Goal: Book appointment/travel/reservation

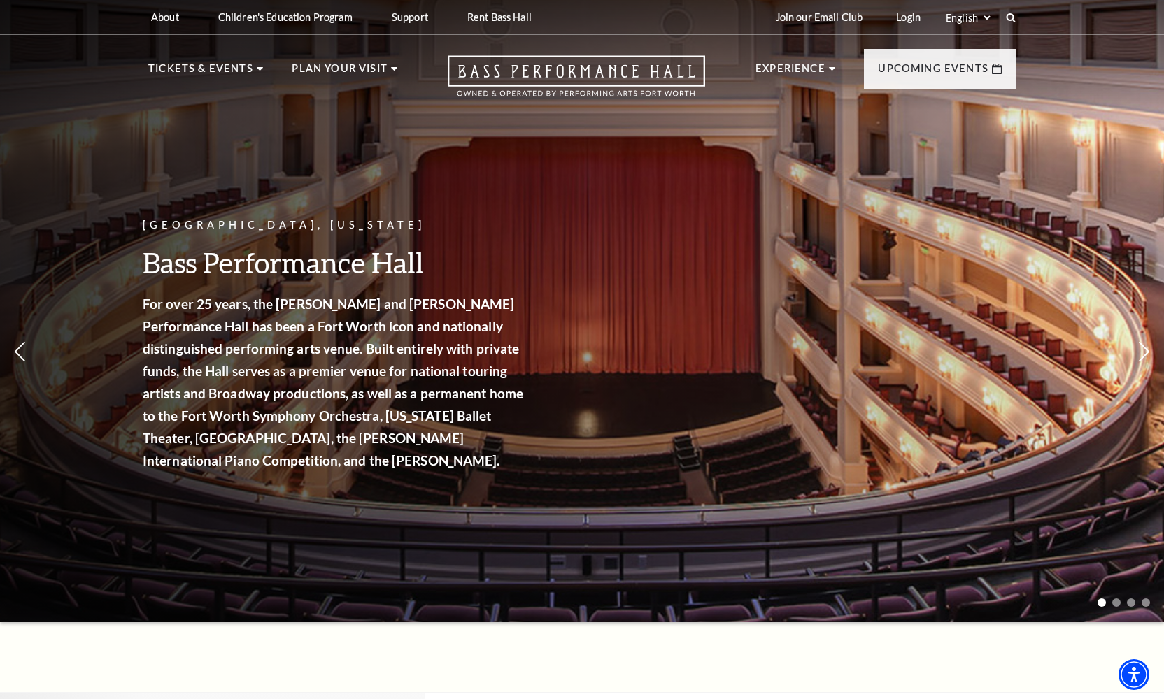
click at [280, 464] on div "[GEOGRAPHIC_DATA], [US_STATE] Bass Performance Hall For over 25 years, the [PER…" at bounding box center [335, 353] width 385 height 300
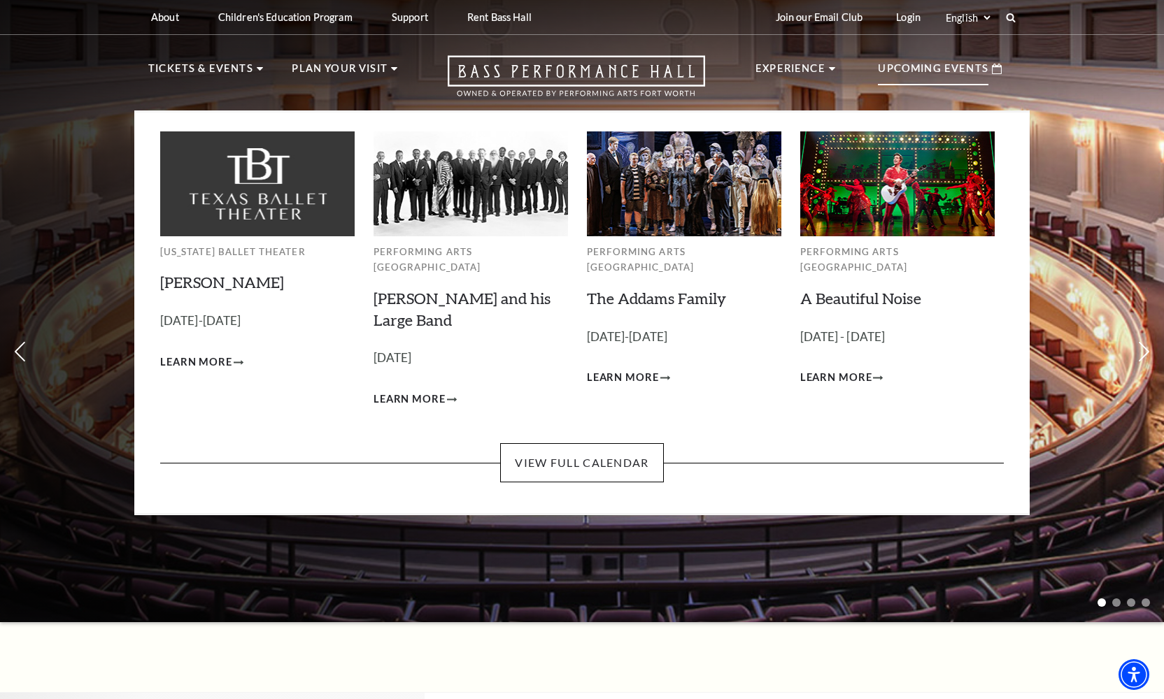
click at [952, 70] on p "Upcoming Events" at bounding box center [933, 72] width 110 height 25
click at [954, 70] on p "Upcoming Events" at bounding box center [933, 72] width 110 height 25
click at [615, 443] on link "View Full Calendar" at bounding box center [581, 462] width 163 height 39
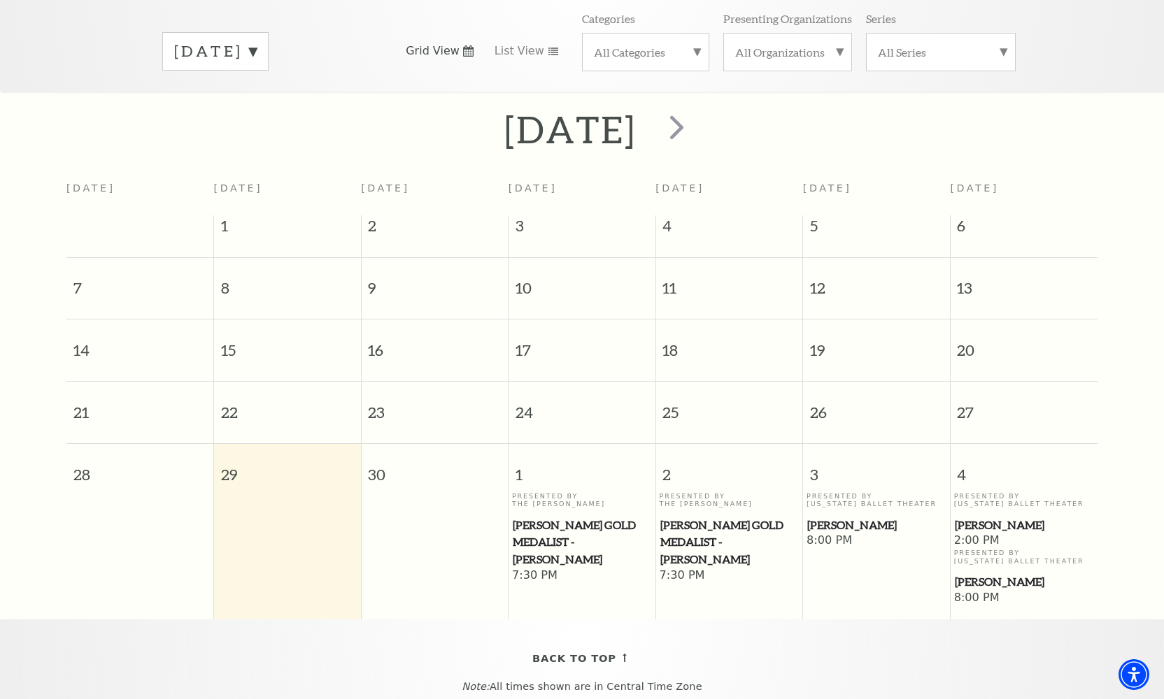
scroll to position [214, 0]
click at [566, 517] on span "Cliburn Gold Medalist - Aristo Sham" at bounding box center [582, 543] width 138 height 52
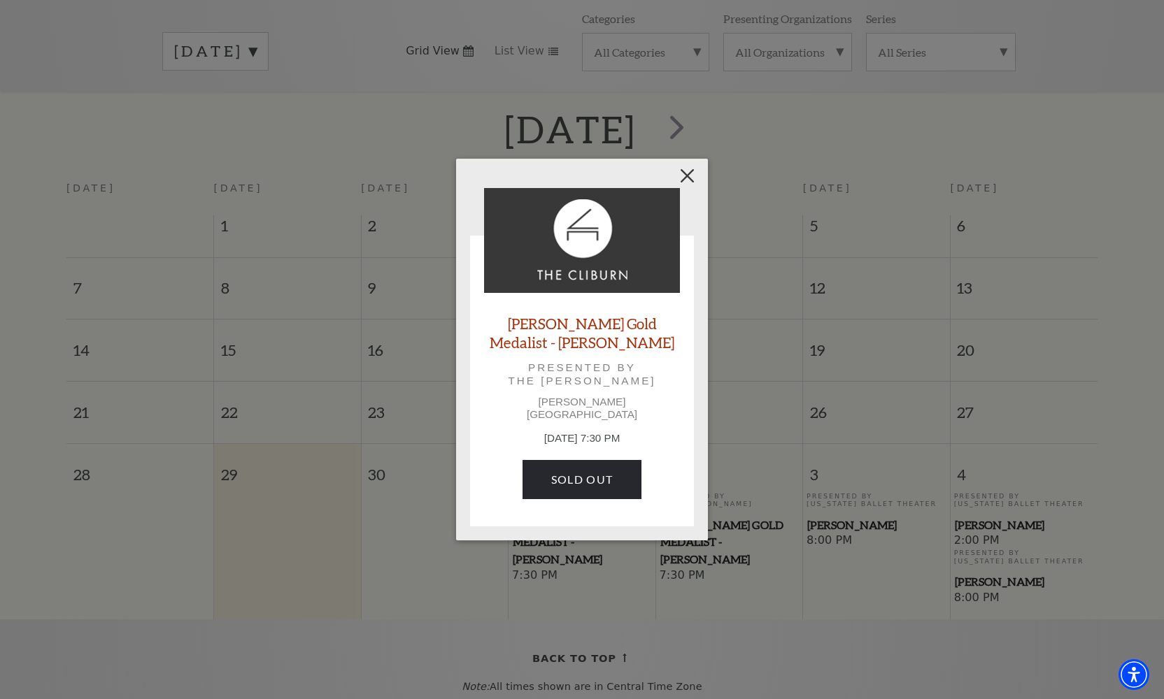
click at [692, 184] on button "Close" at bounding box center [687, 175] width 27 height 27
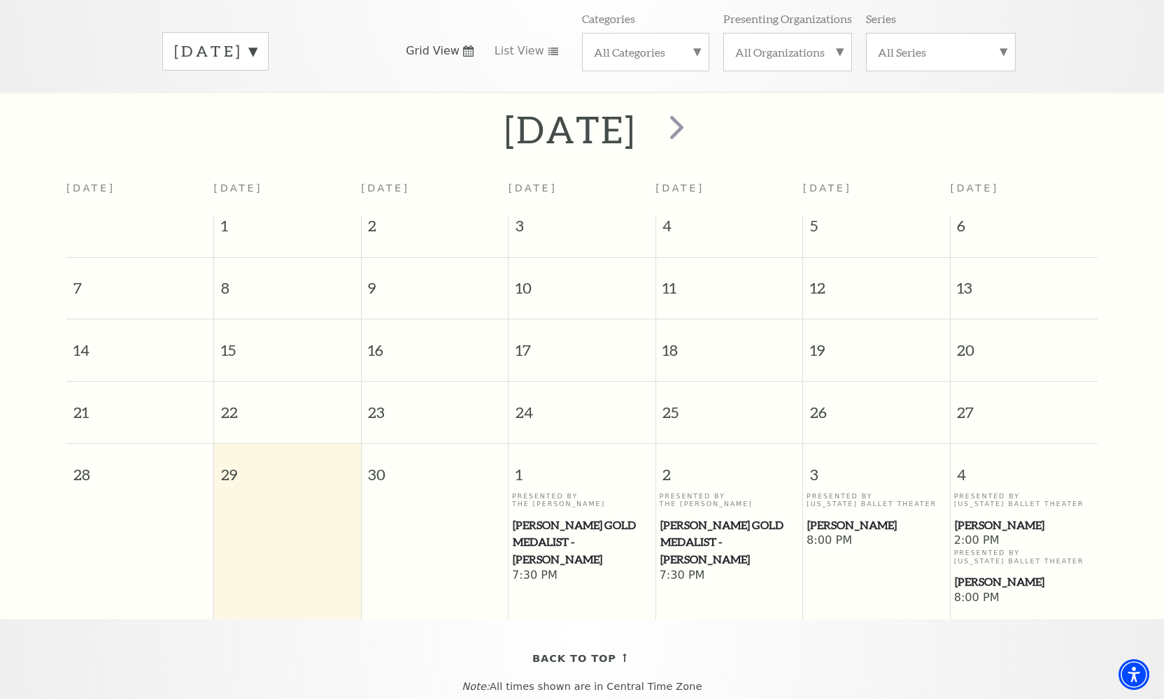
click at [708, 517] on span "Cliburn Gold Medalist - Aristo Sham" at bounding box center [729, 543] width 138 height 52
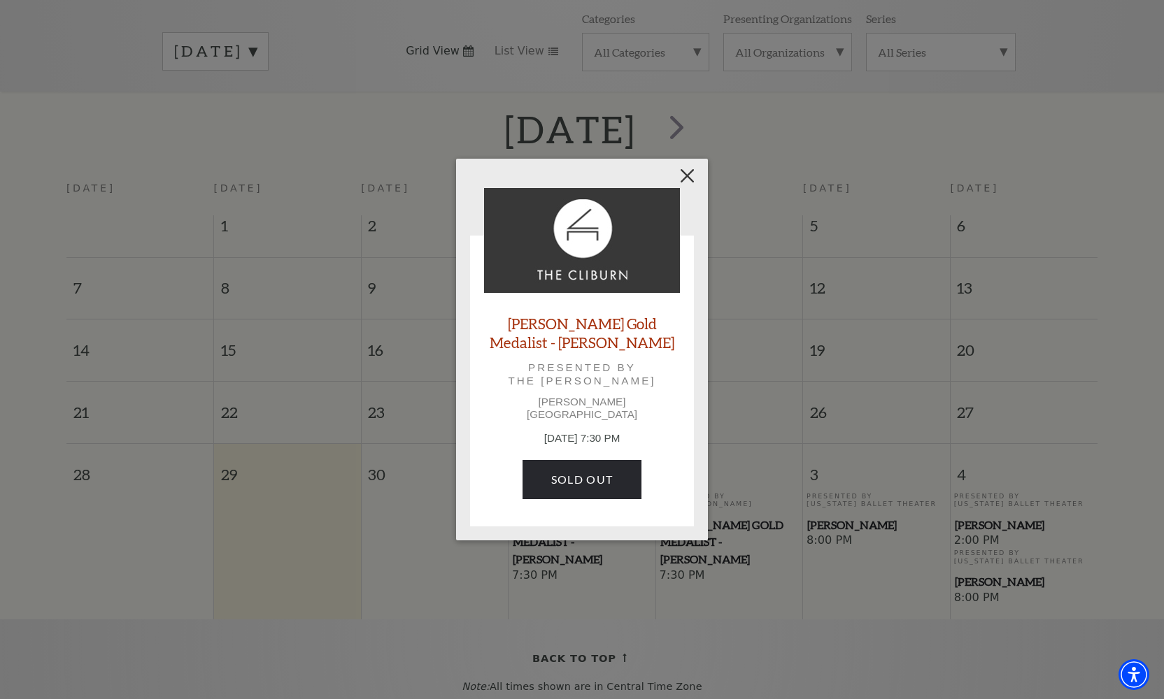
click at [684, 189] on button "Close" at bounding box center [687, 175] width 27 height 27
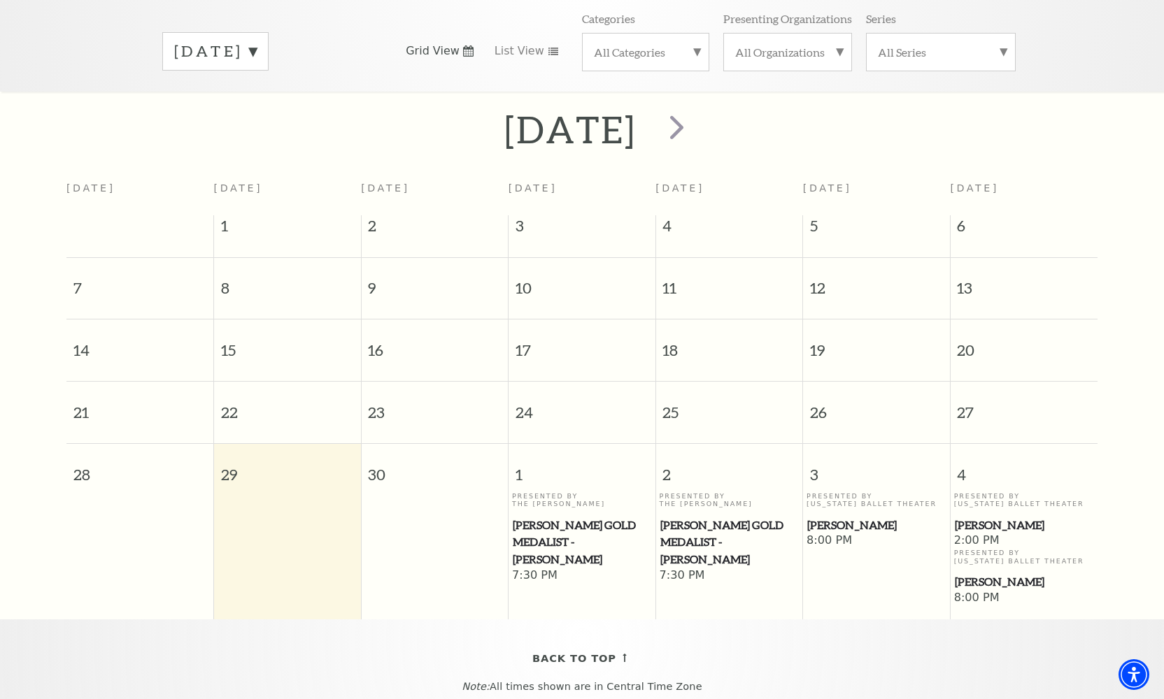
click at [834, 517] on span "[PERSON_NAME]" at bounding box center [876, 525] width 138 height 17
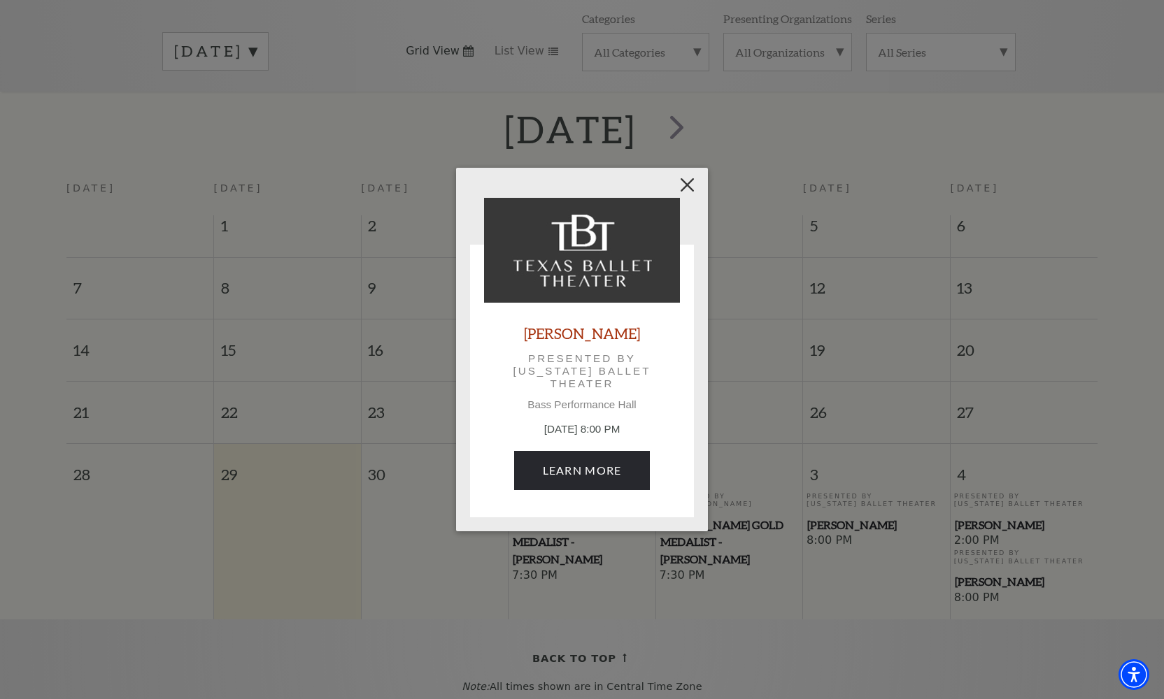
click at [688, 182] on button "Close" at bounding box center [687, 185] width 27 height 27
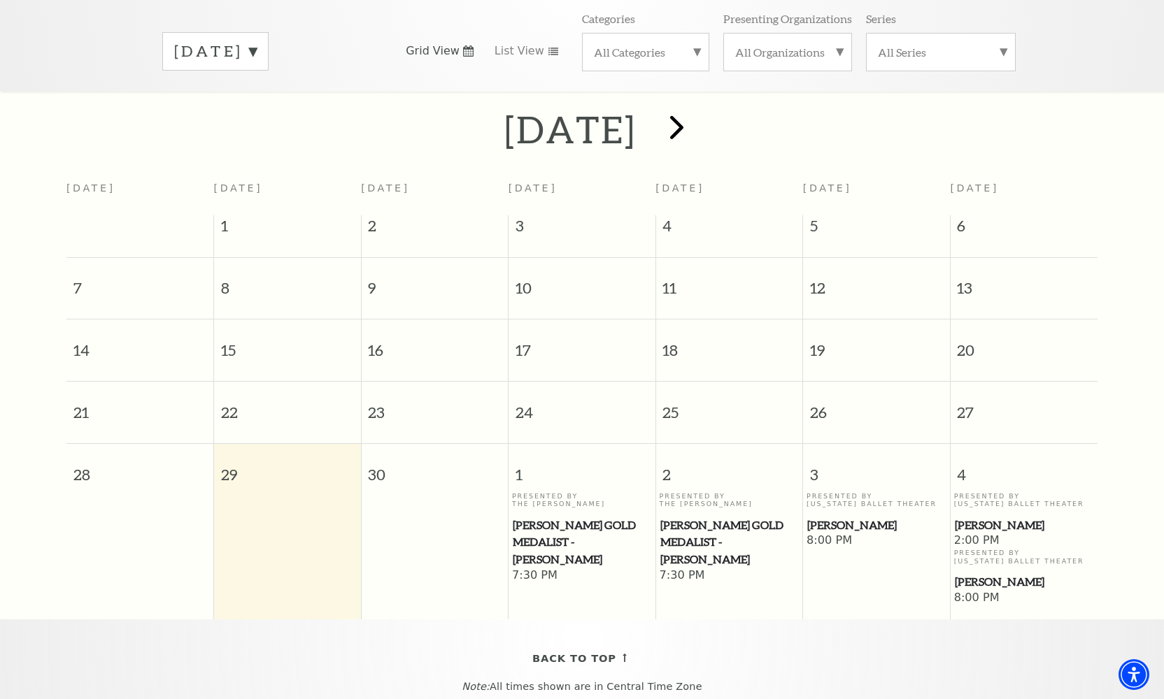
click at [696, 107] on span "next" at bounding box center [677, 127] width 40 height 40
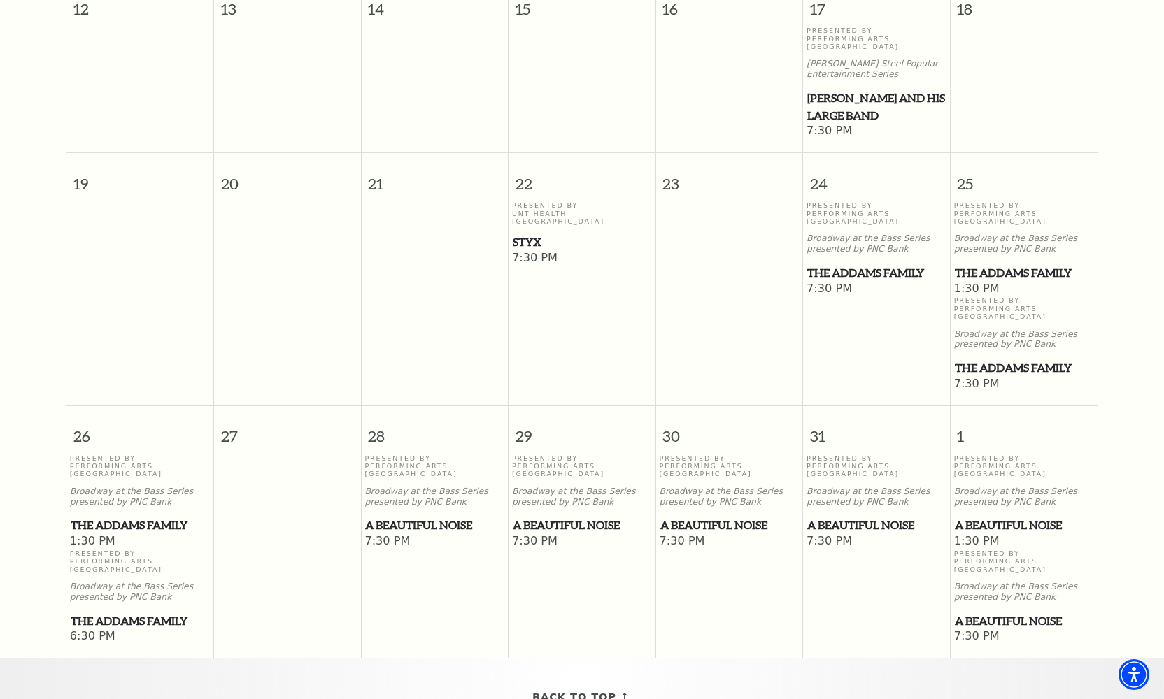
scroll to position [720, 0]
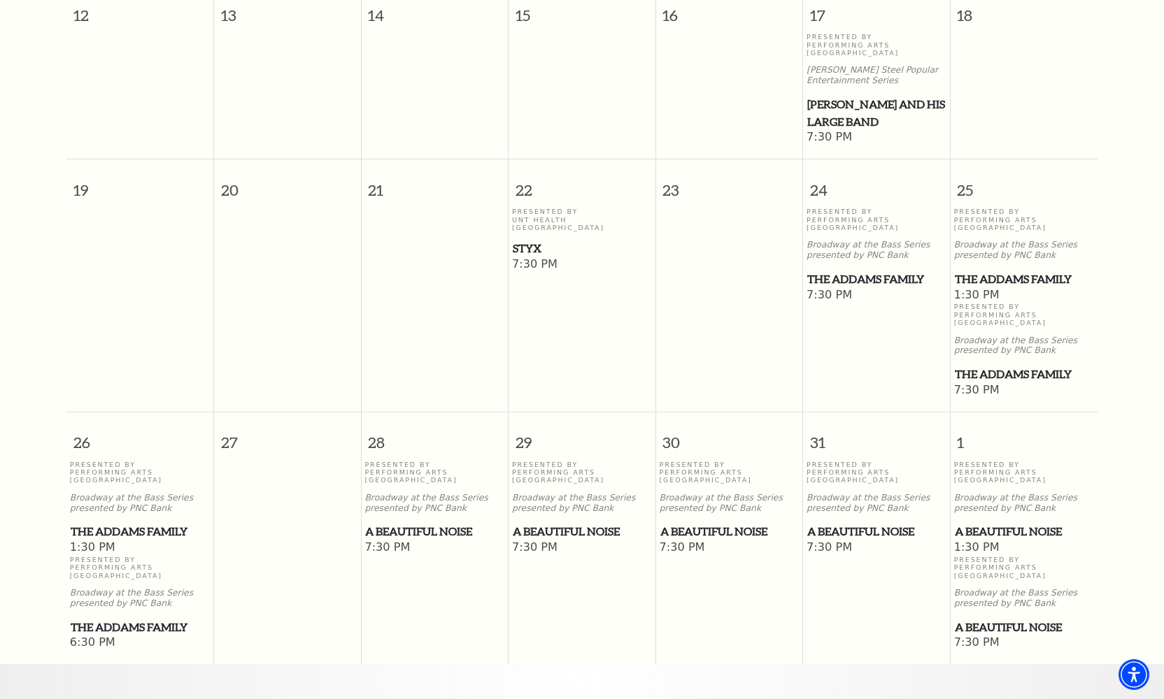
click at [880, 271] on span "The Addams Family" at bounding box center [876, 279] width 138 height 17
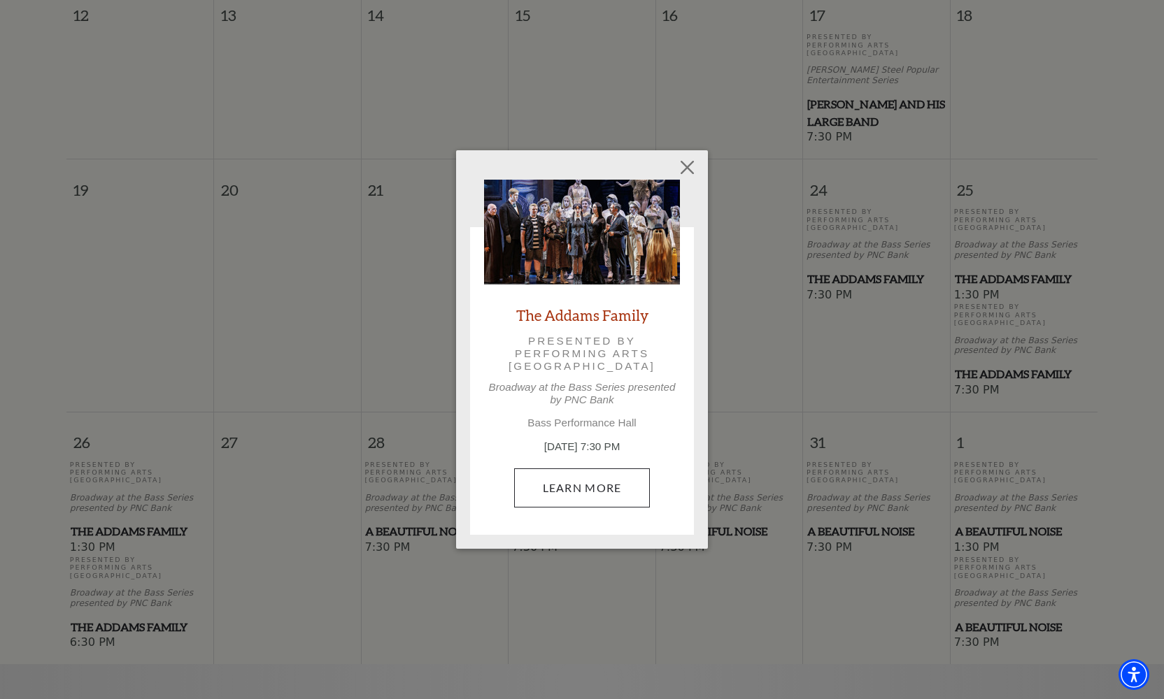
click at [550, 493] on link "Learn More" at bounding box center [582, 487] width 136 height 39
